Goal: Navigation & Orientation: Find specific page/section

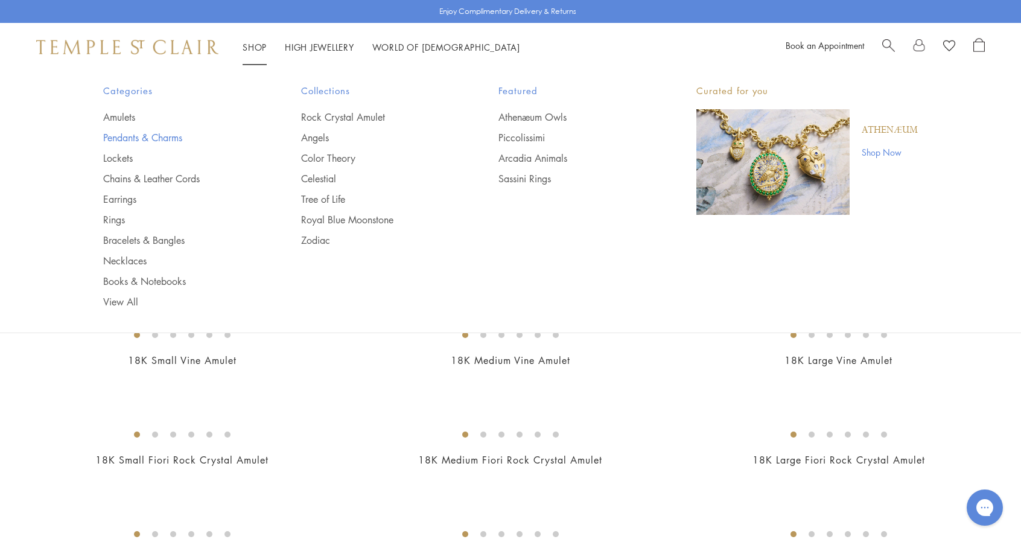
click at [130, 138] on link "Pendants & Charms" at bounding box center [178, 137] width 150 height 13
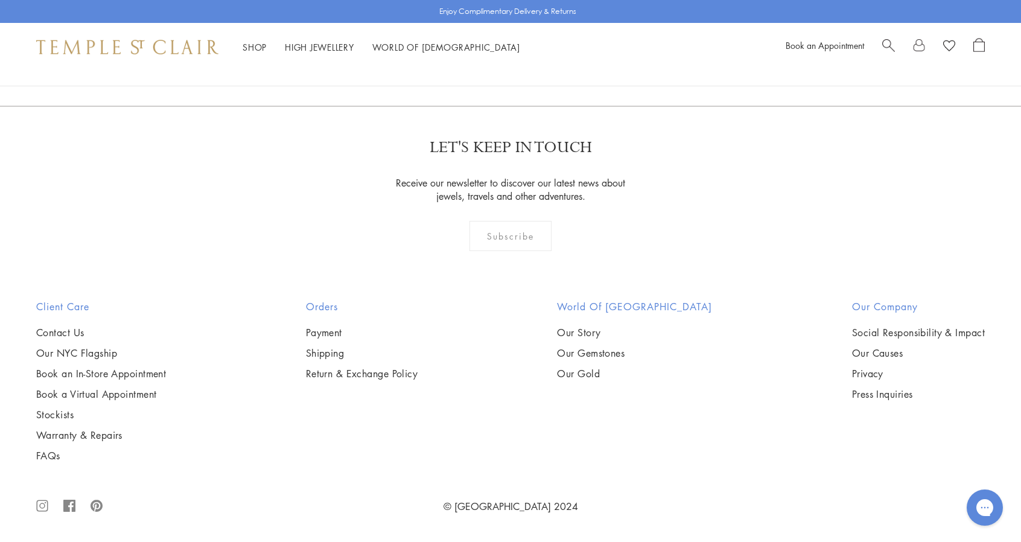
scroll to position [8267, 0]
click at [489, 57] on link "2" at bounding box center [491, 40] width 40 height 33
